Goal: Navigation & Orientation: Find specific page/section

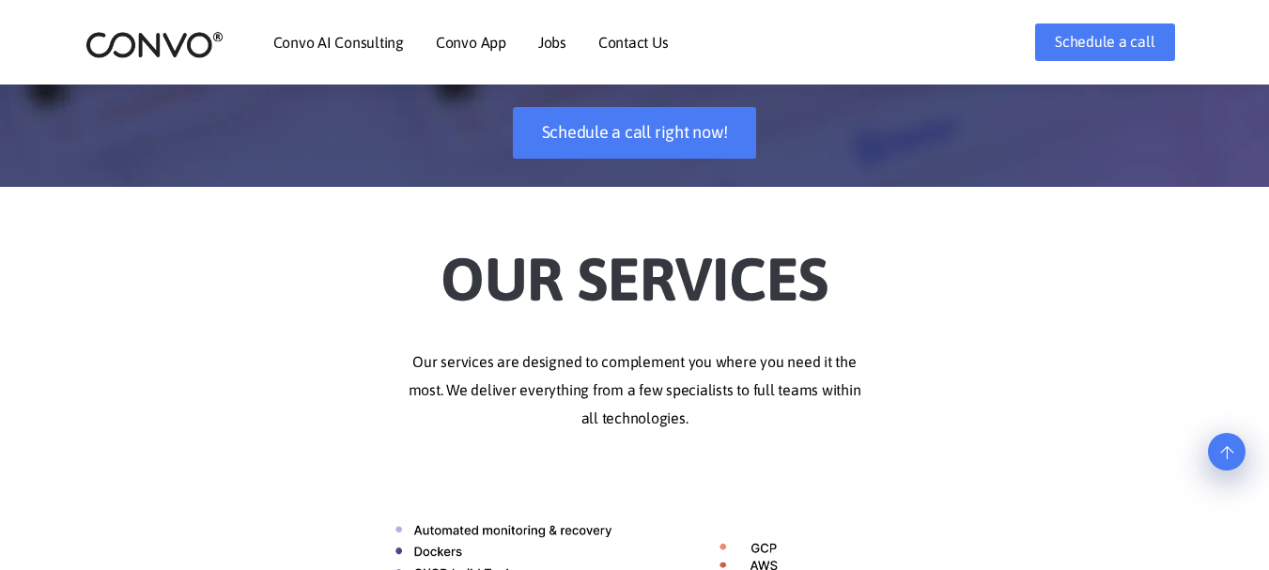
scroll to position [322, 0]
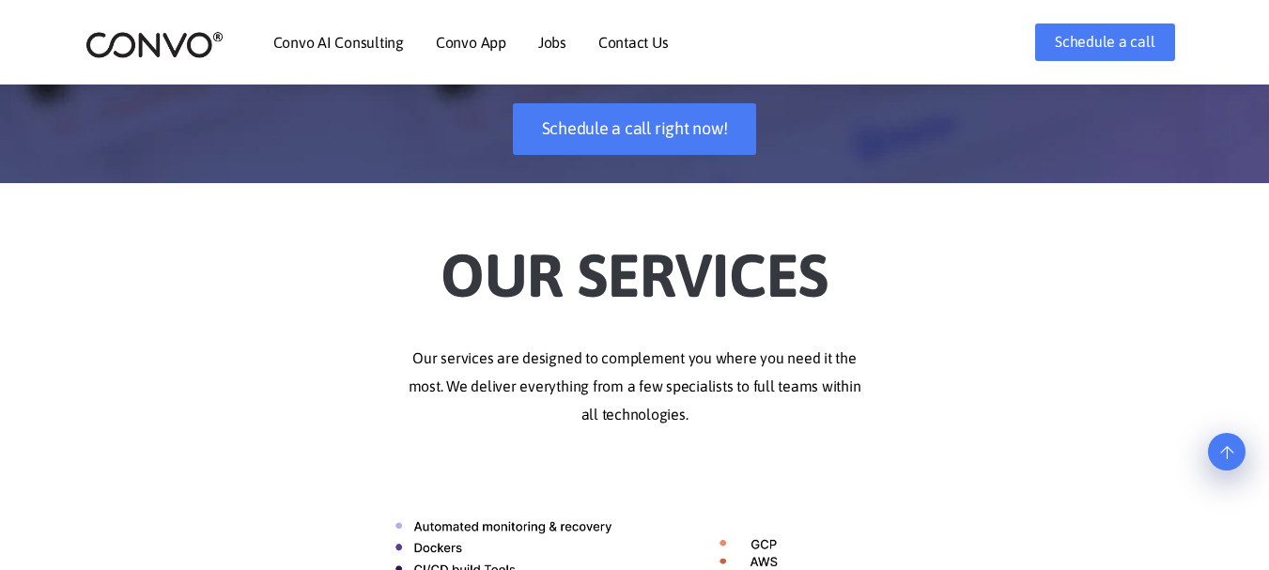
click at [551, 44] on link "Jobs" at bounding box center [552, 42] width 28 height 15
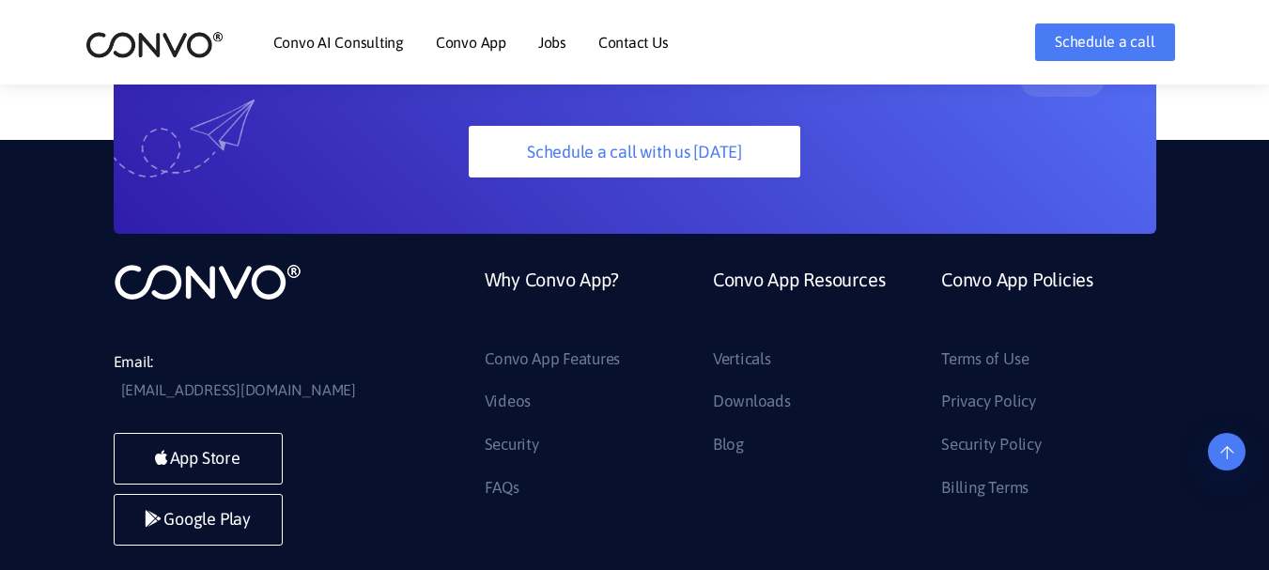
scroll to position [5155, 0]
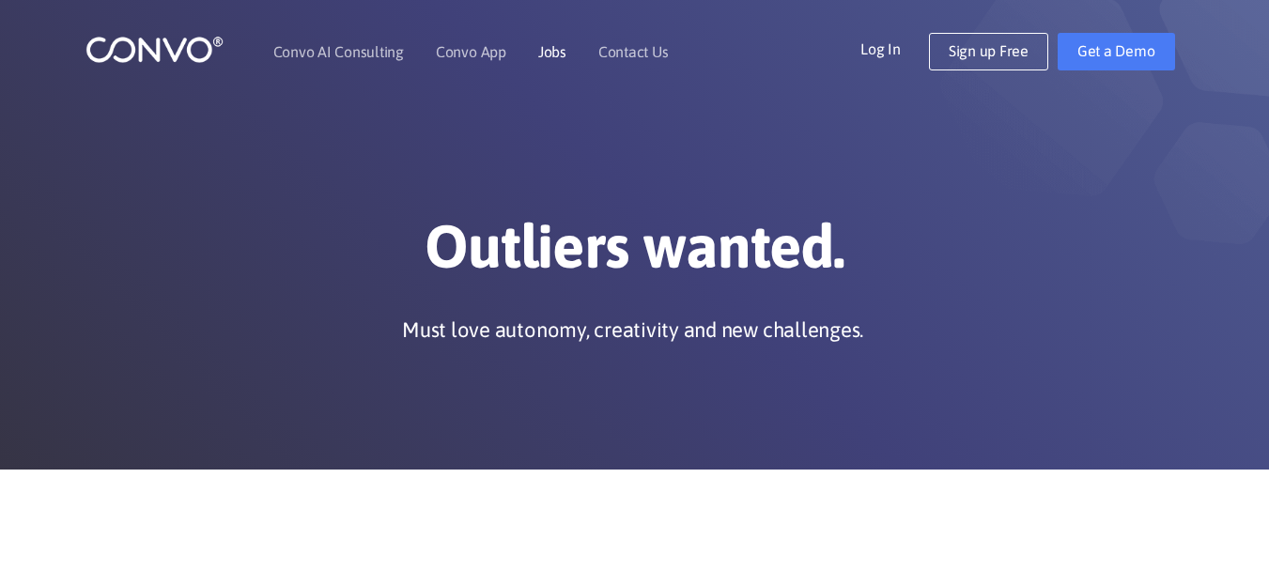
click at [547, 51] on link "Jobs" at bounding box center [552, 51] width 28 height 15
drag, startPoint x: 0, startPoint y: 0, endPoint x: 547, endPoint y: 51, distance: 549.2
click at [547, 51] on link "Jobs" at bounding box center [552, 51] width 28 height 15
